Goal: Task Accomplishment & Management: Manage account settings

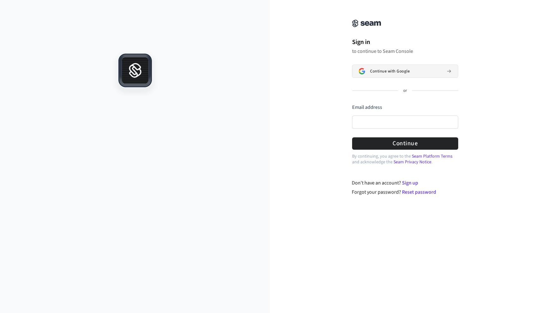
drag, startPoint x: 416, startPoint y: 9, endPoint x: 378, endPoint y: 73, distance: 74.9
click at [378, 73] on span "Continue with Google" at bounding box center [390, 71] width 40 height 5
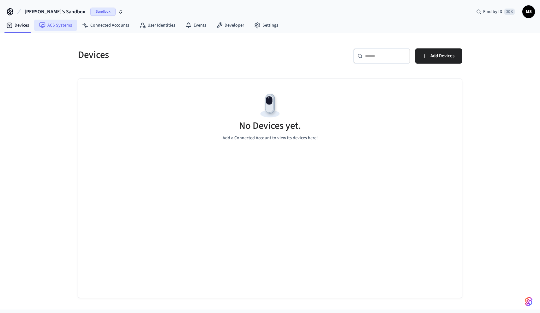
click at [65, 25] on link "ACS Systems" at bounding box center [55, 25] width 43 height 11
click at [18, 28] on link "Devices" at bounding box center [17, 25] width 33 height 11
click at [90, 12] on span "Sandbox" at bounding box center [102, 12] width 25 height 8
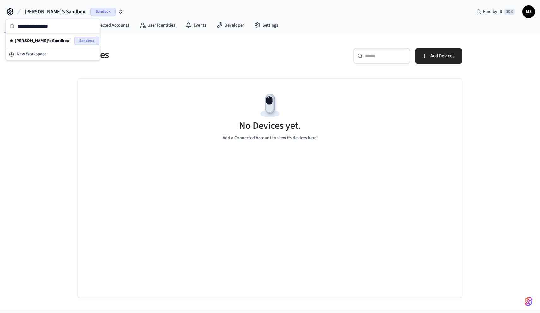
click at [32, 12] on span "Mauri's Sandbox" at bounding box center [55, 12] width 61 height 8
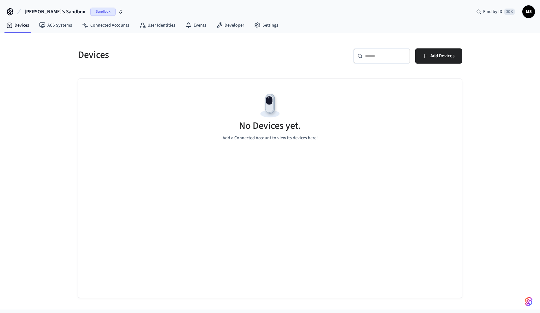
click at [535, 9] on div "Mauri's Sandbox Sandbox Find by ID ⌘ K MS" at bounding box center [270, 9] width 540 height 18
click at [534, 11] on span "MS" at bounding box center [528, 11] width 11 height 11
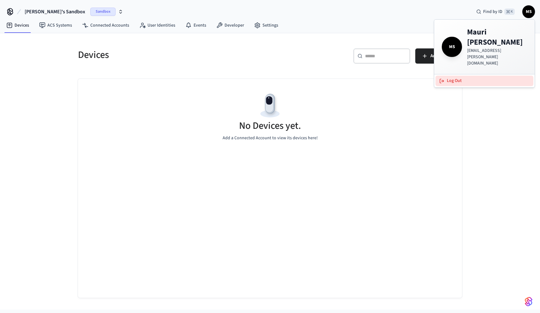
click at [461, 76] on button "Log Out" at bounding box center [485, 81] width 98 height 10
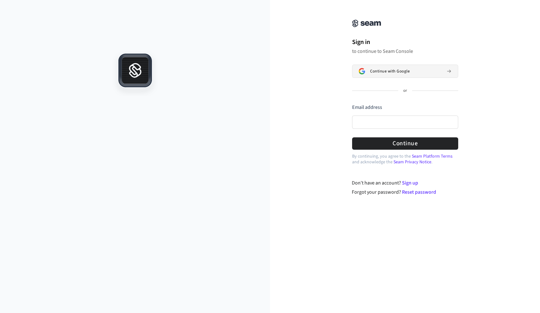
click at [373, 76] on button "Continue with Google" at bounding box center [405, 70] width 106 height 13
